Goal: Find specific page/section: Find specific page/section

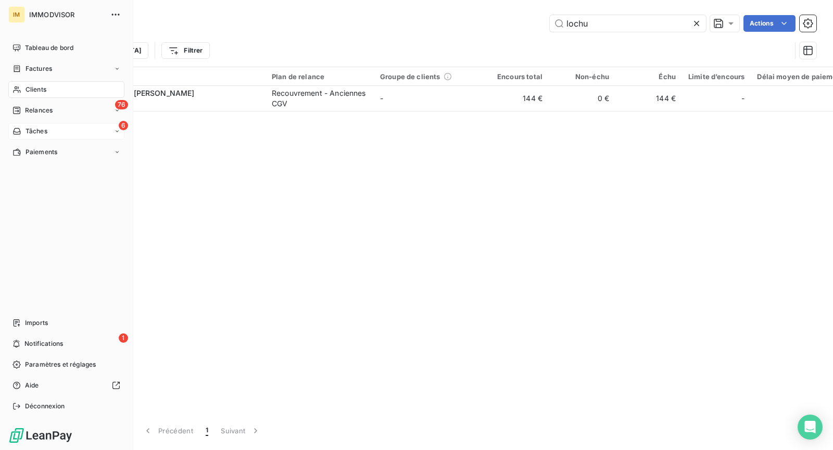
click at [24, 131] on div "Tâches" at bounding box center [29, 130] width 35 height 9
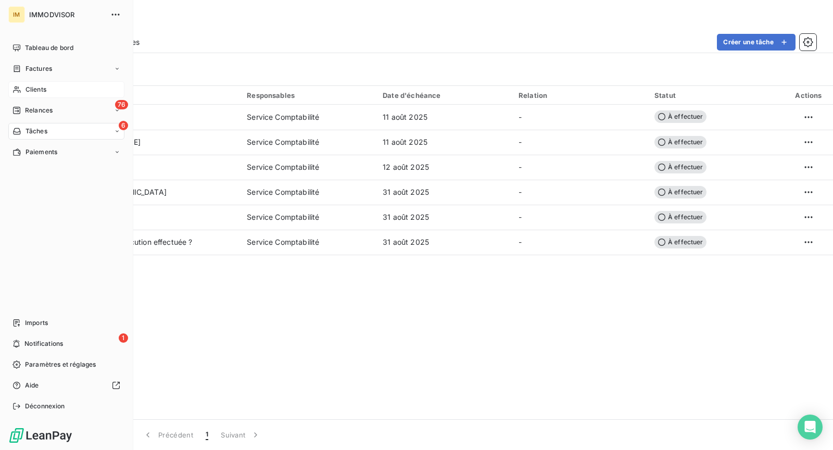
click at [36, 89] on span "Clients" at bounding box center [35, 89] width 21 height 9
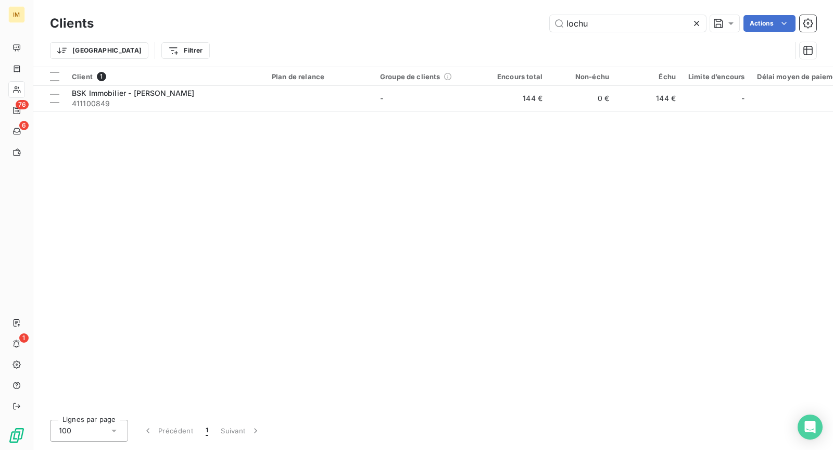
click at [586, 13] on div "Clients lochu Actions" at bounding box center [433, 23] width 766 height 22
click at [590, 26] on input "lochu" at bounding box center [627, 23] width 156 height 17
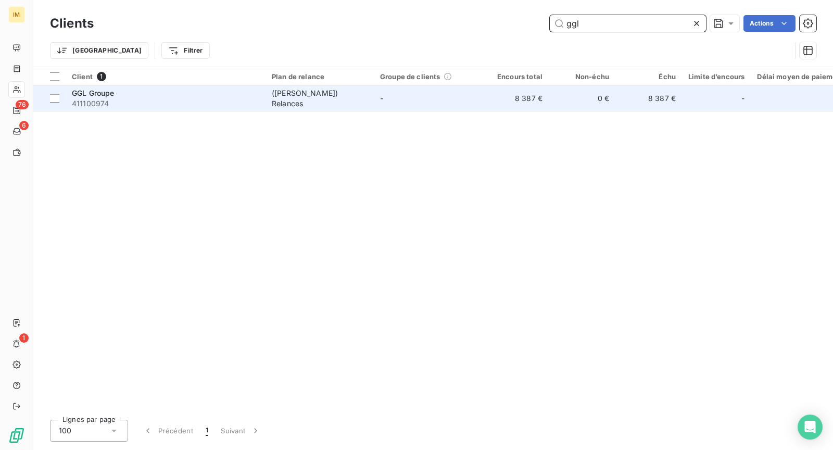
type input "ggl"
click at [298, 88] on td "([PERSON_NAME]) Relances" at bounding box center [319, 98] width 108 height 25
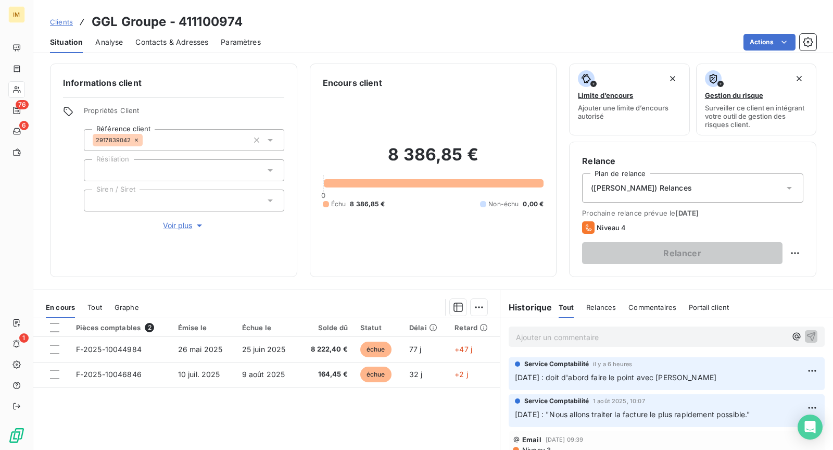
scroll to position [21, 0]
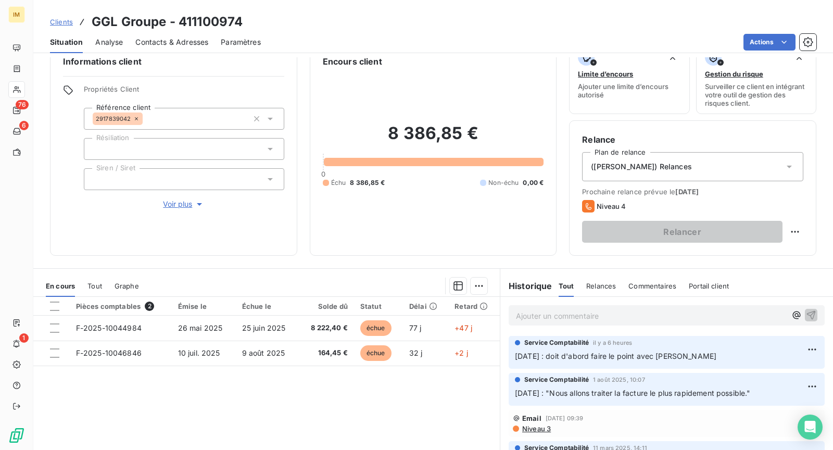
click at [801, 347] on html "IM 76 6 1 Clients GGL Groupe - 411100974 Situation Analyse Contacts & Adresses …" at bounding box center [416, 225] width 833 height 450
click at [741, 321] on html "IM 76 6 1 Clients GGL Groupe - 411100974 Situation Analyse Contacts & Adresses …" at bounding box center [416, 225] width 833 height 450
click at [795, 346] on html "IM 76 6 1 Clients GGL Groupe - 411100974 Situation Analyse Contacts & Adresses …" at bounding box center [416, 225] width 833 height 450
click at [772, 363] on div "Editer" at bounding box center [769, 371] width 58 height 17
